Goal: Transaction & Acquisition: Book appointment/travel/reservation

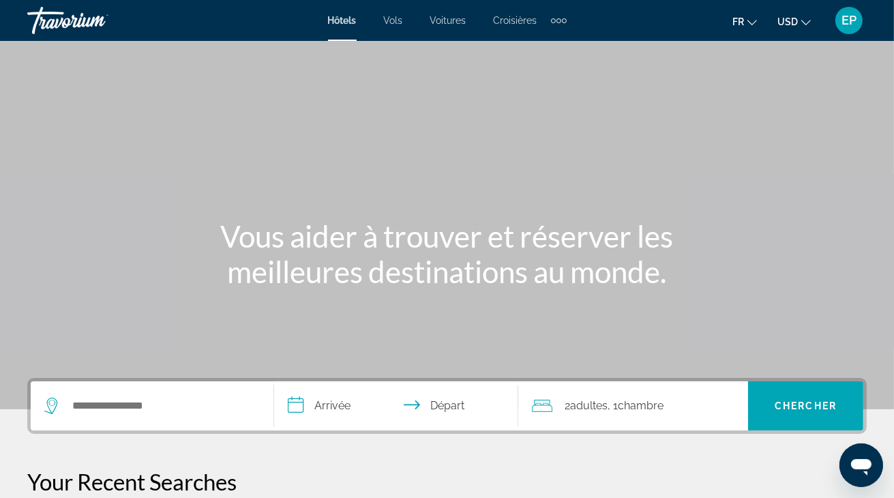
click at [563, 15] on div "Extra navigation items" at bounding box center [559, 20] width 16 height 20
click at [548, 50] on span "Activités" at bounding box center [537, 45] width 38 height 11
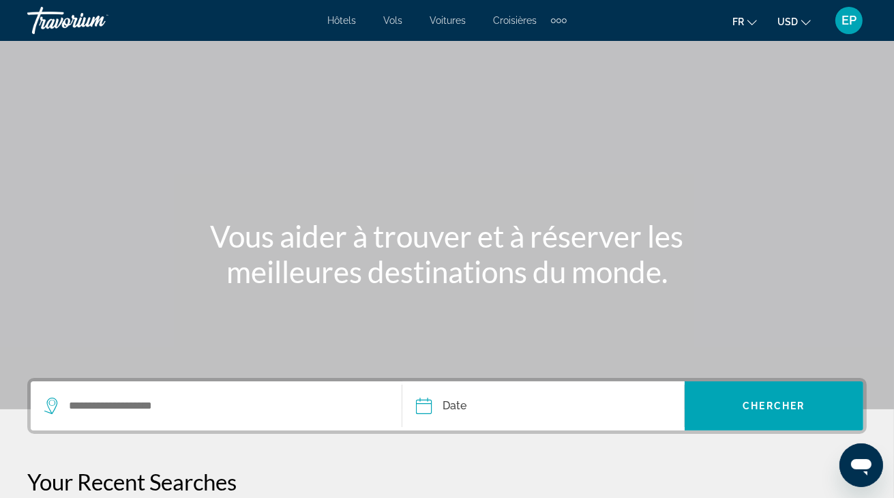
scroll to position [259, 0]
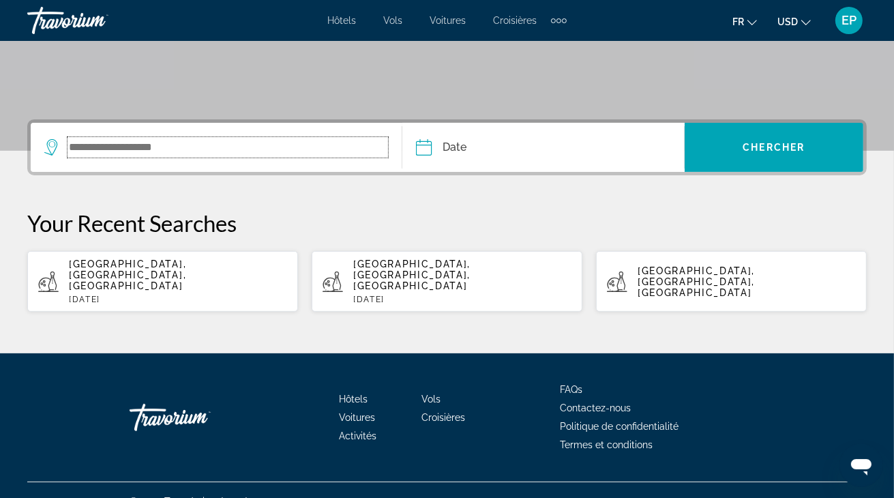
click at [106, 149] on input "Search widget" at bounding box center [228, 147] width 321 height 20
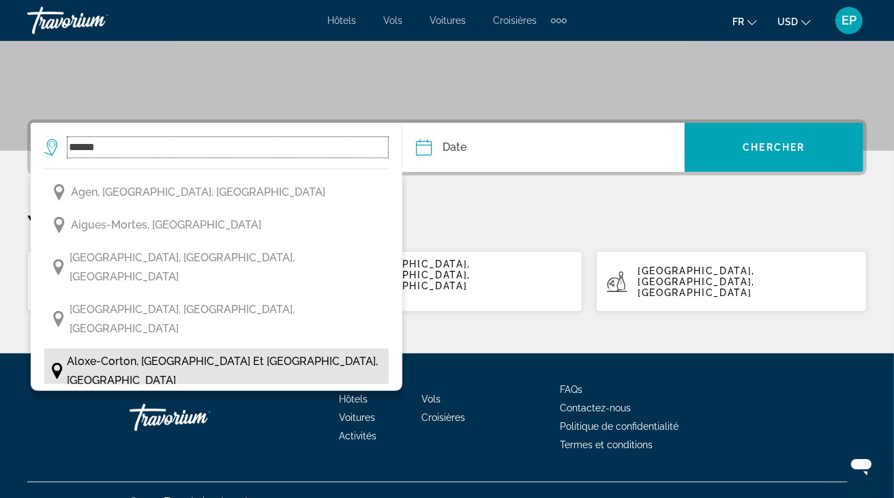
scroll to position [157, 0]
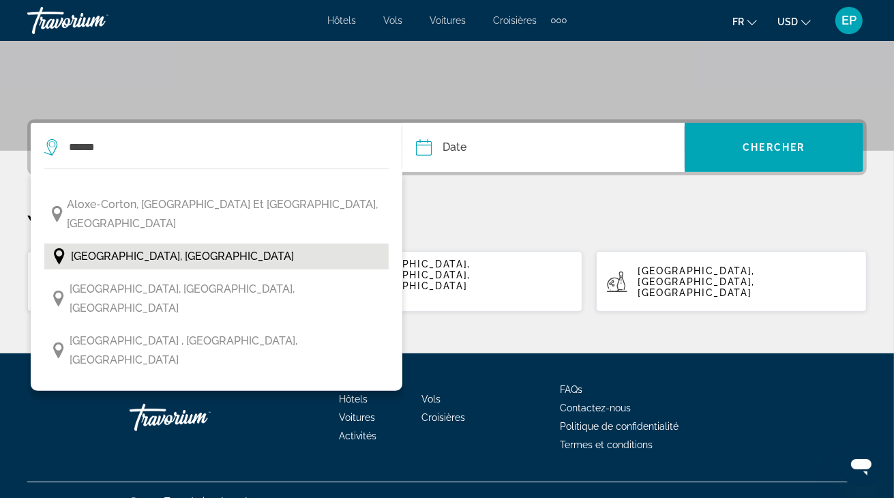
click at [124, 247] on span "Alsace, France" at bounding box center [182, 256] width 223 height 19
type input "**********"
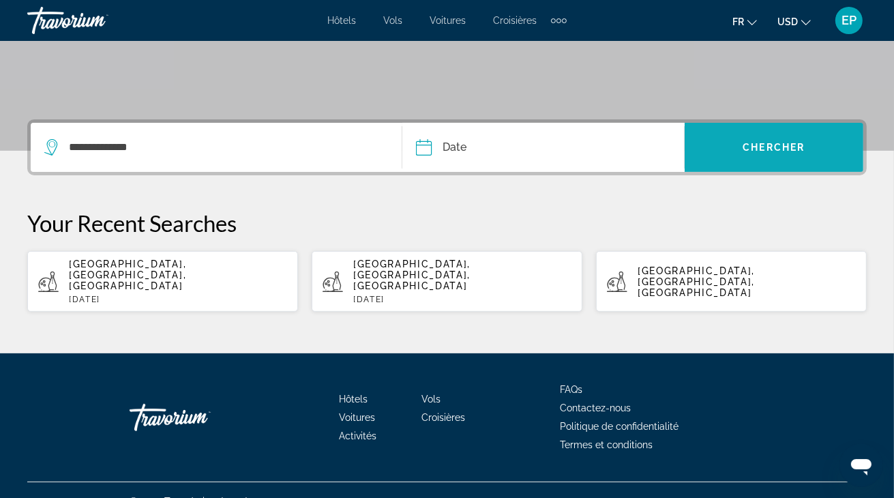
click at [790, 149] on span "Chercher" at bounding box center [774, 147] width 62 height 11
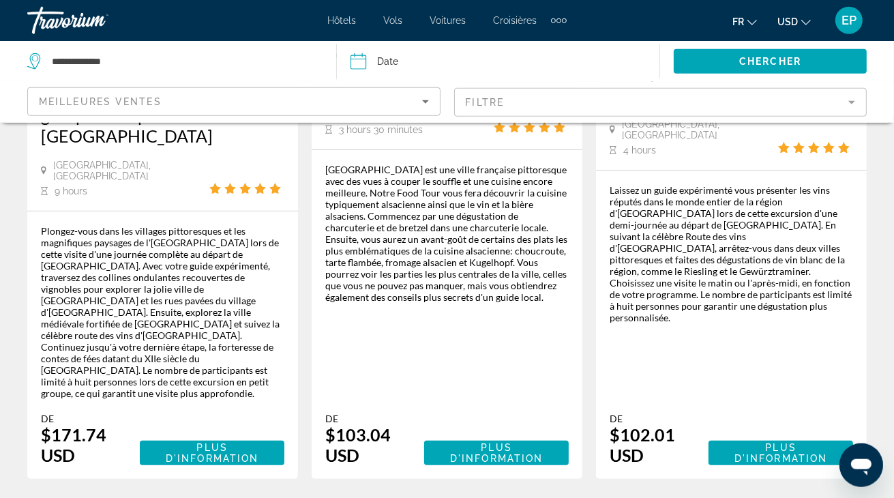
scroll to position [216, 0]
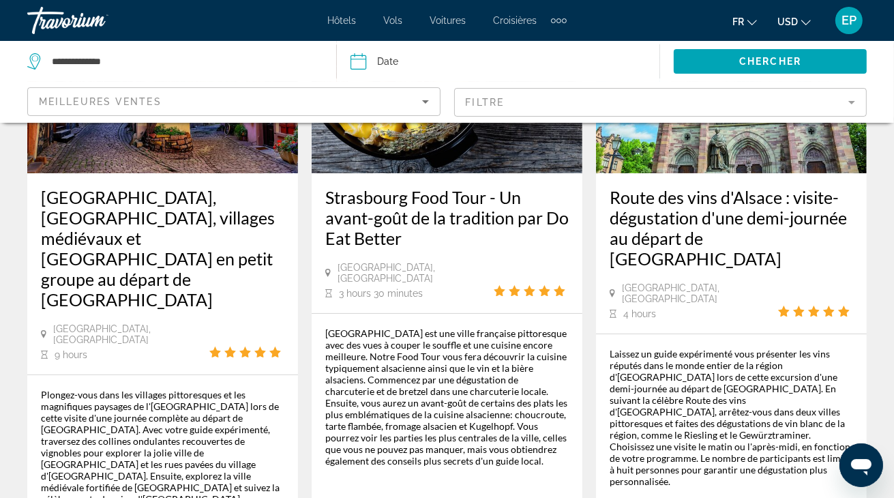
click at [802, 27] on button "USD USD ($) MXN (Mex$) CAD (Can$) GBP (£) EUR (€) AUD (A$) NZD (NZ$) CNY (CN¥)" at bounding box center [794, 22] width 33 height 20
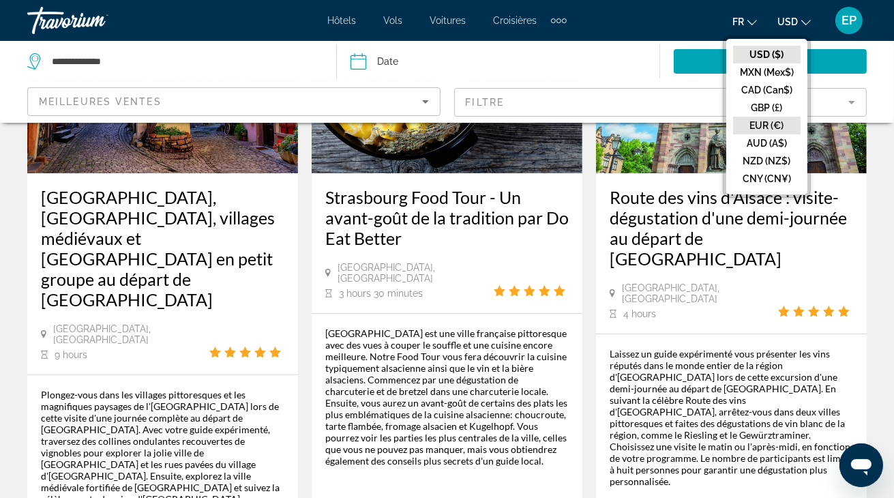
click at [762, 119] on button "EUR (€)" at bounding box center [767, 126] width 68 height 18
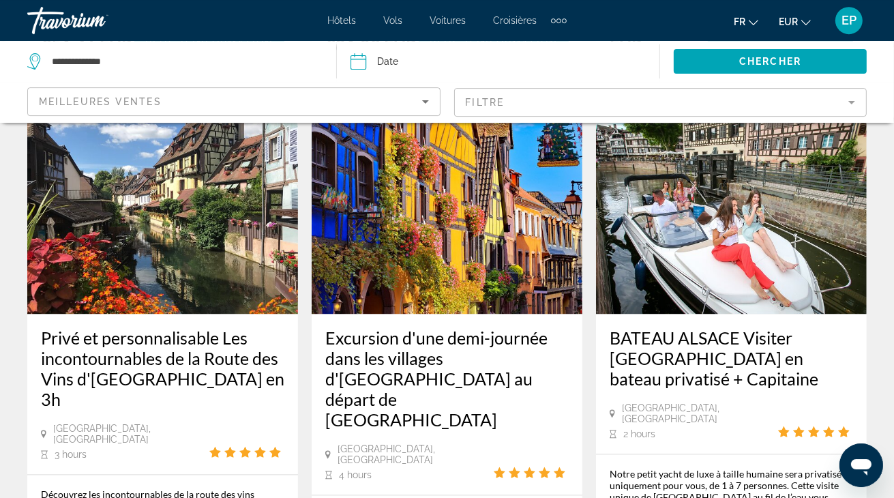
scroll to position [2408, 0]
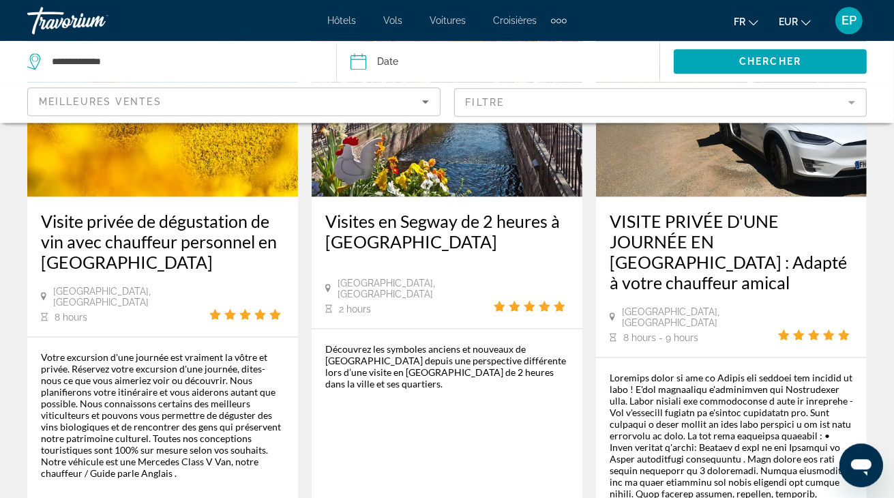
scroll to position [1368, 0]
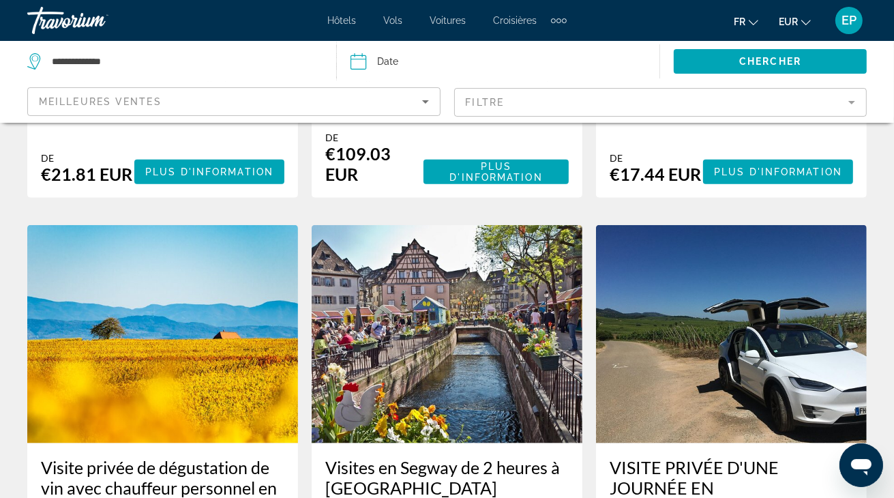
click at [452, 231] on img "Main content" at bounding box center [447, 334] width 271 height 218
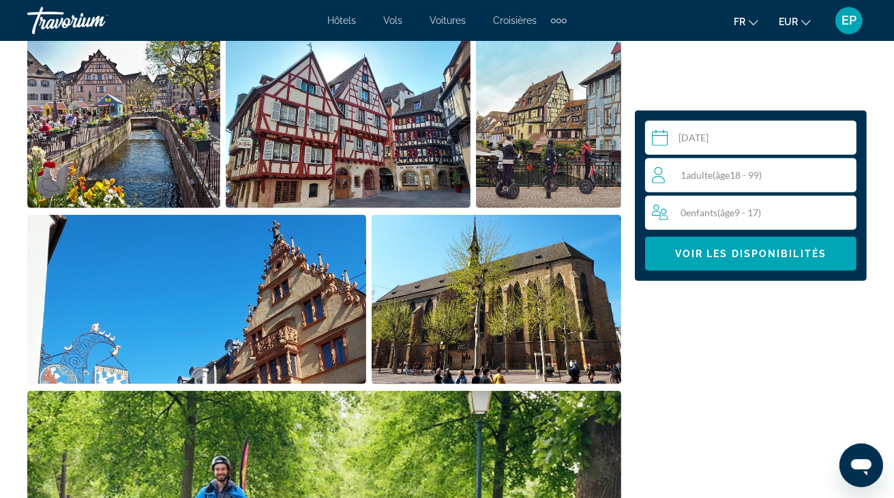
scroll to position [720, 0]
